Goal: Task Accomplishment & Management: Manage account settings

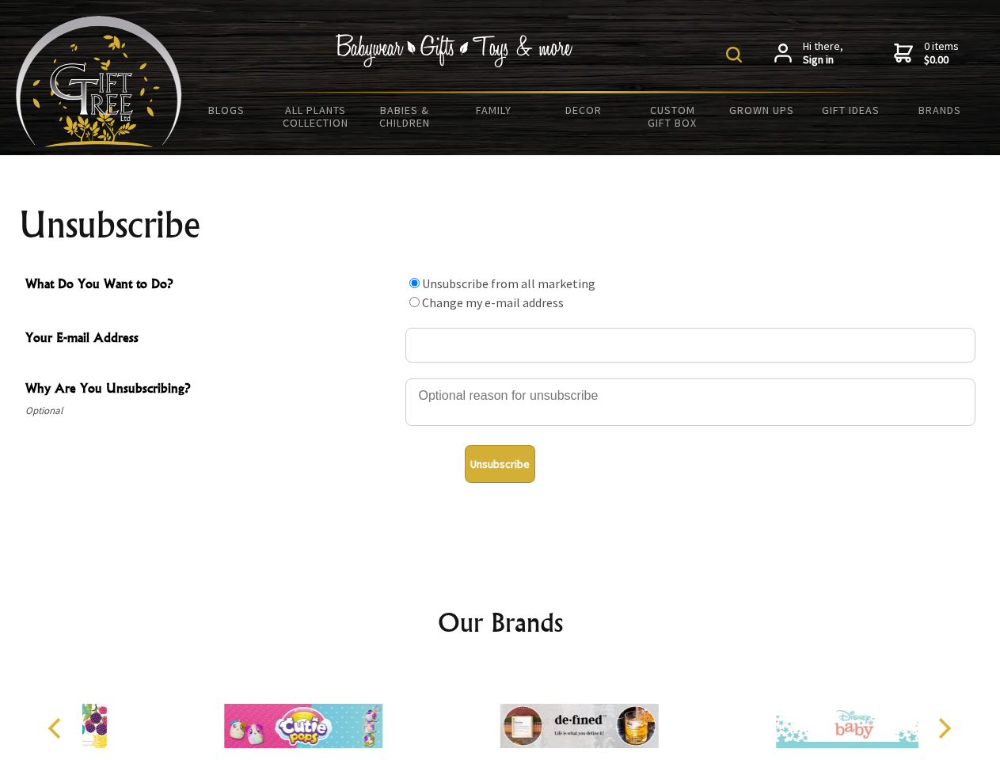
click at [736, 55] on img at bounding box center [734, 55] width 16 height 16
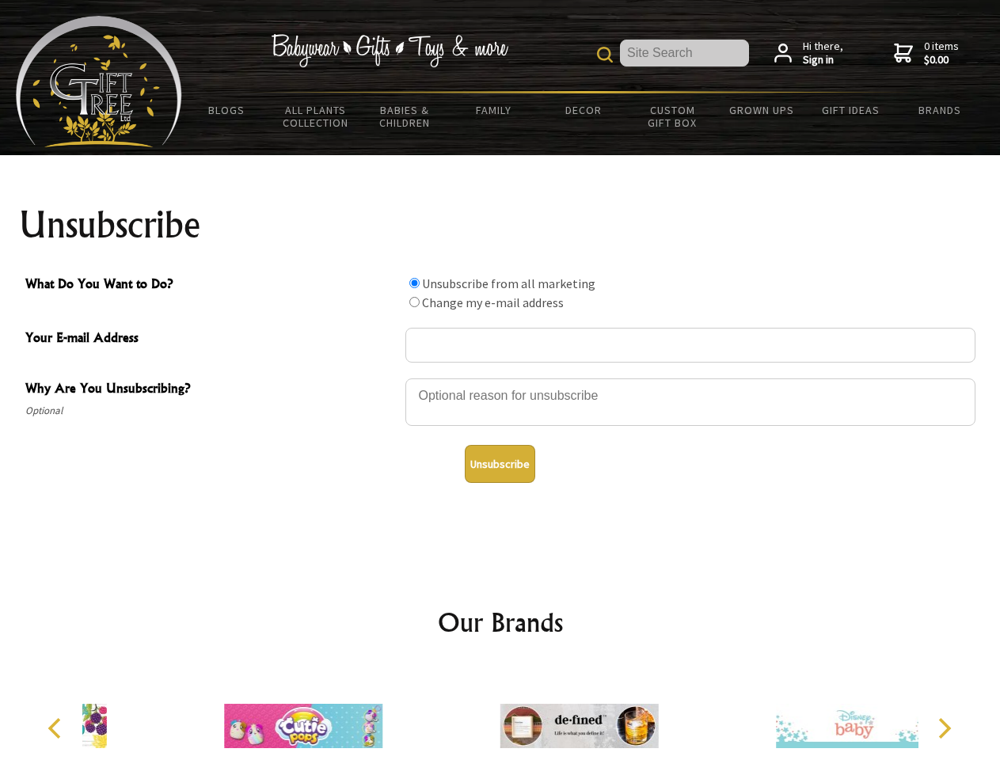
click at [500, 378] on div at bounding box center [690, 404] width 570 height 55
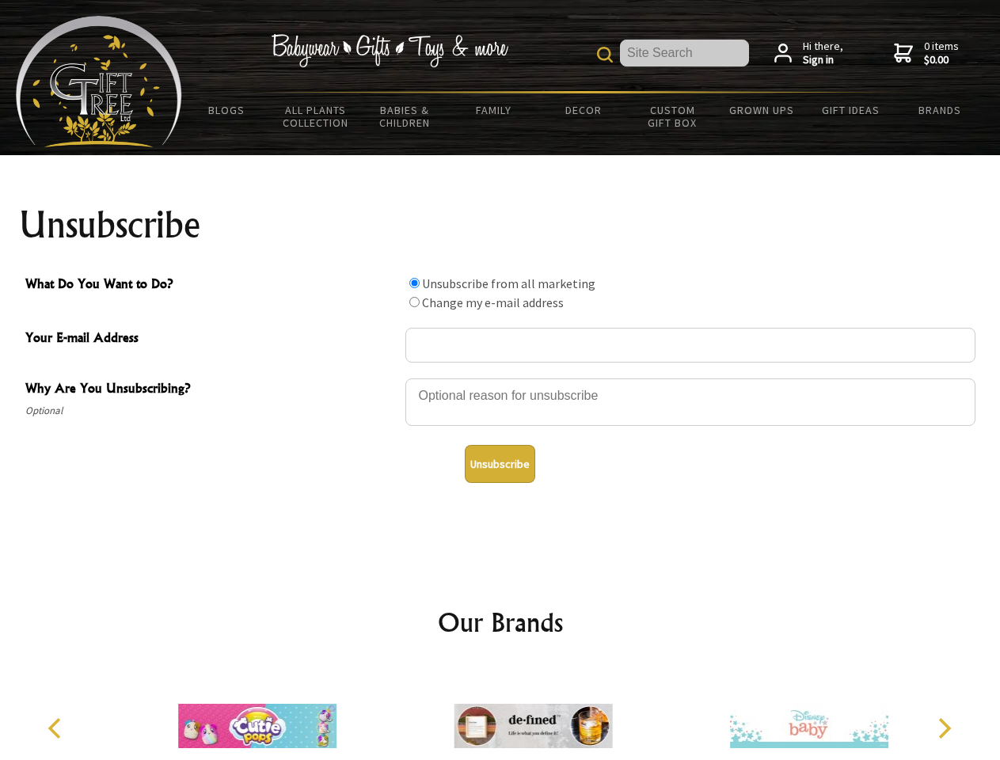
click at [414, 283] on input "What Do You Want to Do?" at bounding box center [414, 283] width 10 height 10
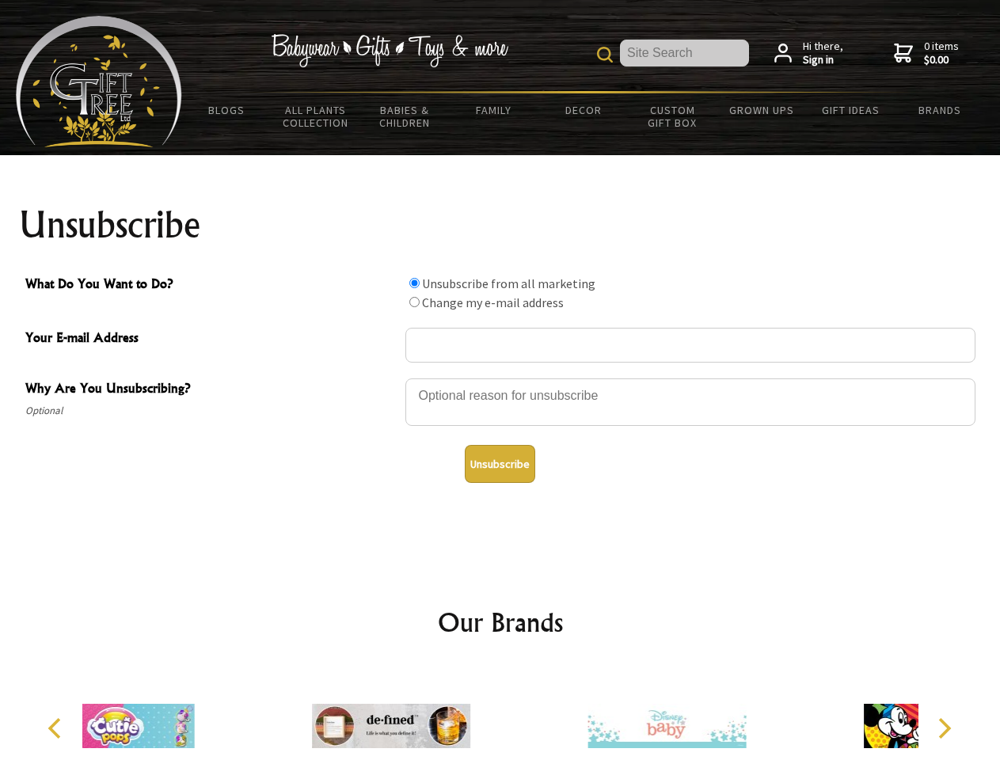
click at [414, 302] on input "What Do You Want to Do?" at bounding box center [414, 302] width 10 height 10
click at [500, 464] on button "Unsubscribe" at bounding box center [500, 464] width 70 height 38
click at [57, 728] on icon "Previous" at bounding box center [56, 728] width 21 height 21
radio input "true"
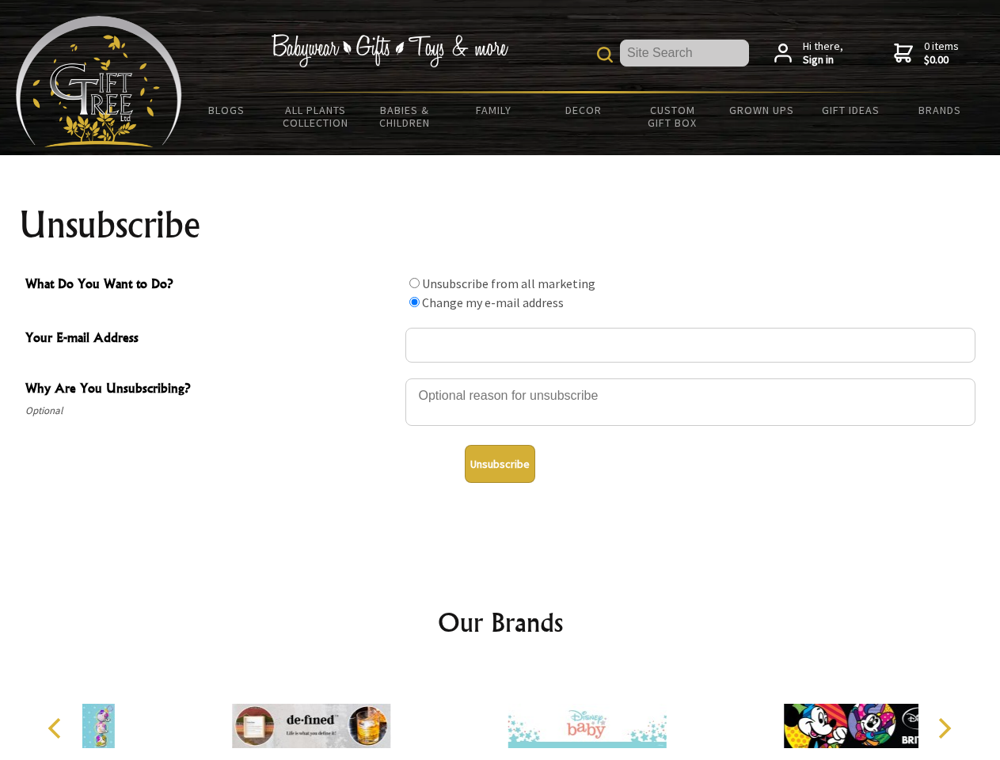
click at [944, 728] on icon "Next" at bounding box center [943, 728] width 21 height 21
